Goal: Information Seeking & Learning: Learn about a topic

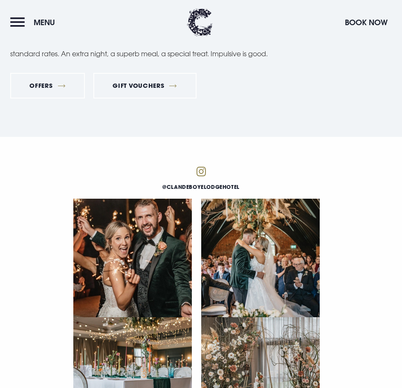
scroll to position [4150, 0]
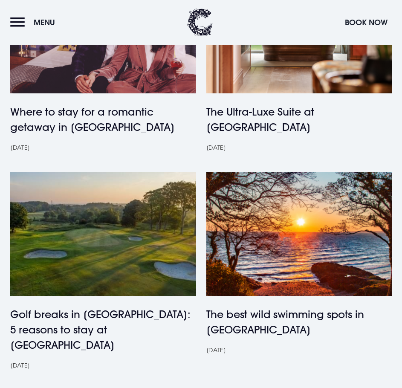
scroll to position [854, 0]
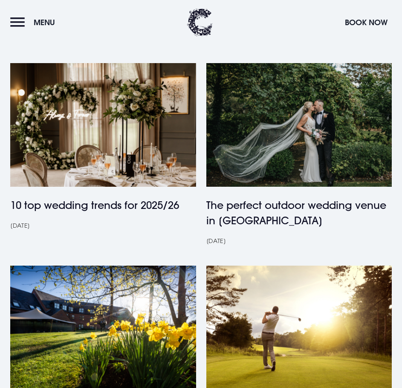
scroll to position [811, 0]
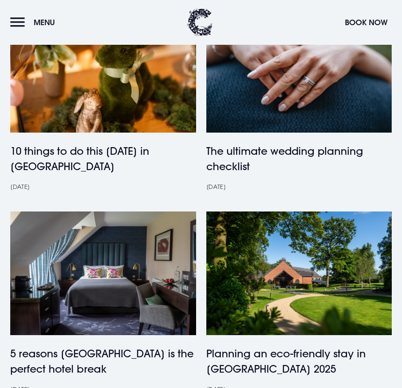
scroll to position [854, 0]
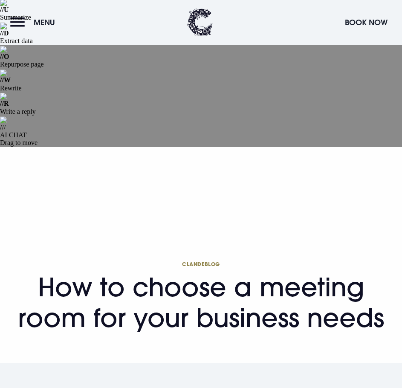
scroll to position [128, 0]
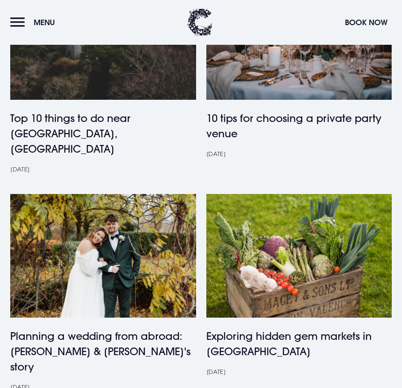
scroll to position [896, 0]
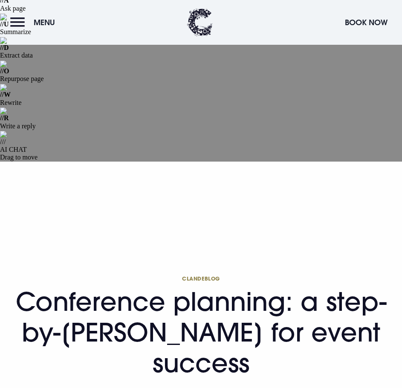
scroll to position [128, 0]
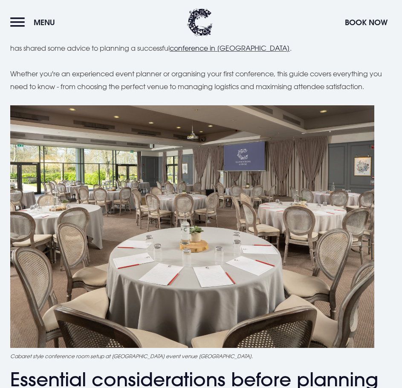
scroll to position [555, 0]
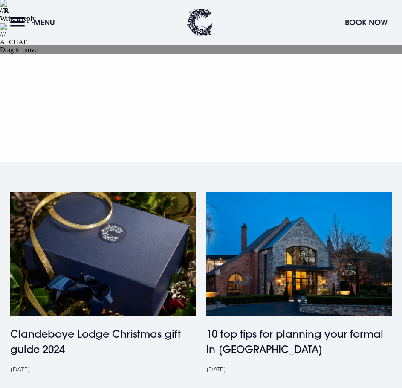
scroll to position [213, 0]
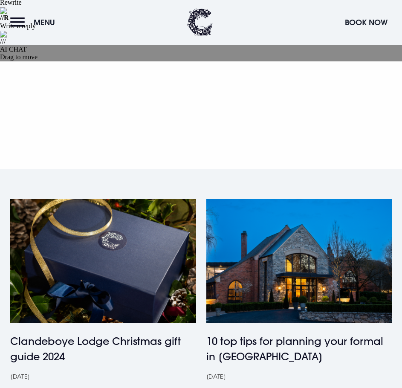
click at [272, 334] on h4 "10 top tips for planning your formal in [GEOGRAPHIC_DATA]" at bounding box center [300, 349] width 186 height 31
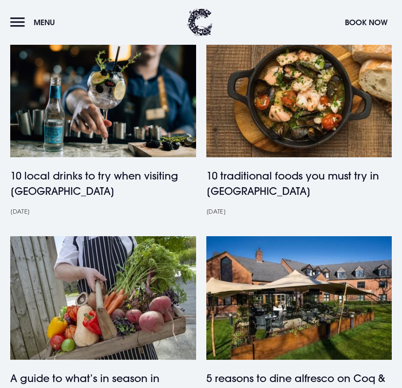
scroll to position [811, 0]
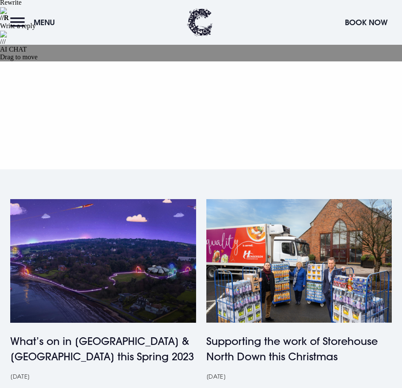
scroll to position [256, 0]
